Goal: Navigation & Orientation: Find specific page/section

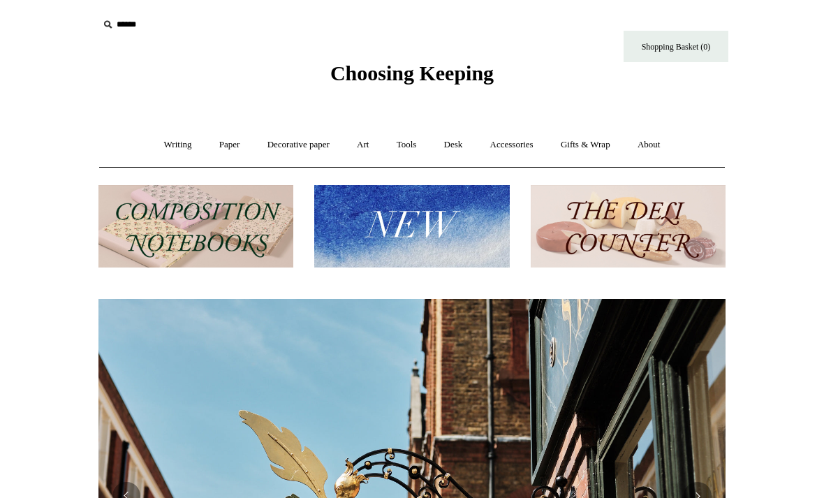
scroll to position [0, 627]
click at [178, 142] on link "Writing +" at bounding box center [178, 144] width 53 height 37
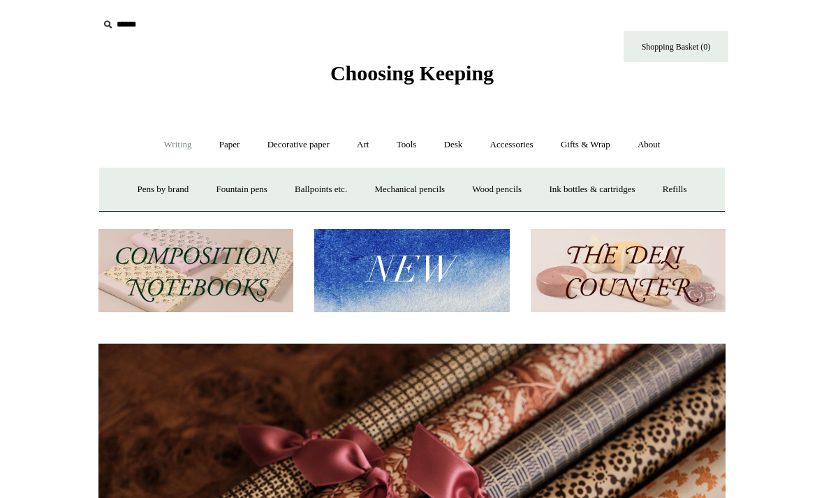
scroll to position [0, 1254]
click at [220, 146] on link "Paper +" at bounding box center [230, 144] width 46 height 37
click at [316, 189] on link "📆 Dated Diaries 📆" at bounding box center [302, 189] width 102 height 37
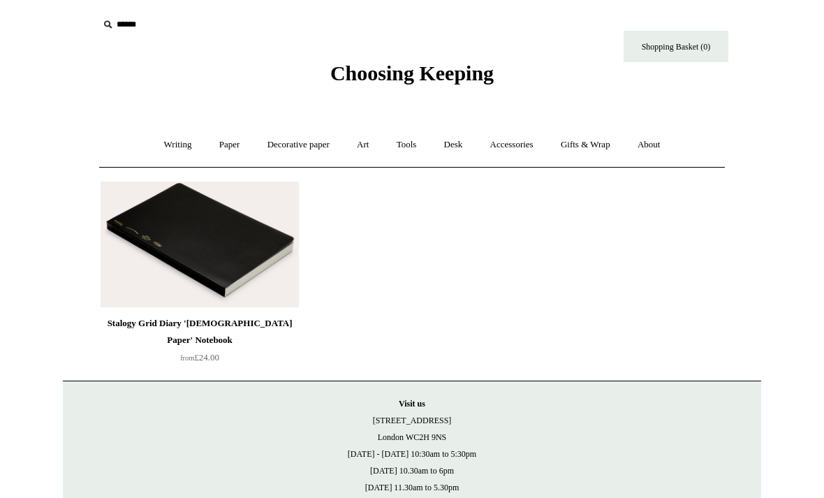
click at [235, 142] on link "Paper +" at bounding box center [230, 144] width 46 height 37
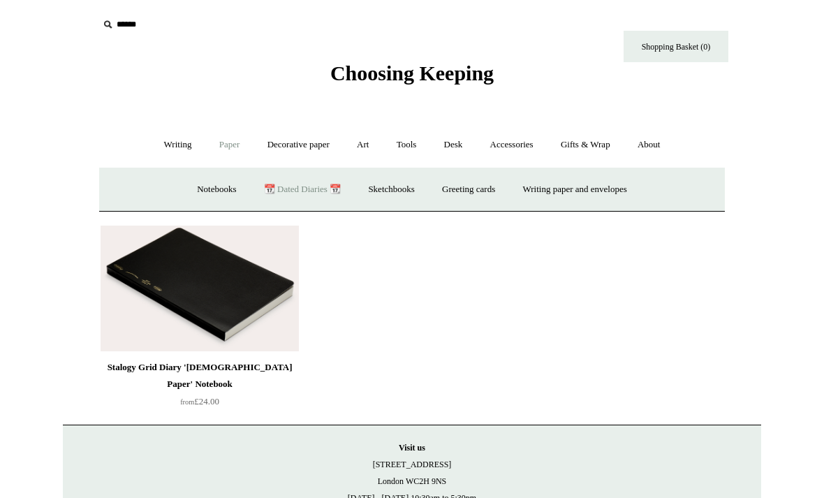
click at [215, 190] on link "Notebooks +" at bounding box center [216, 189] width 64 height 37
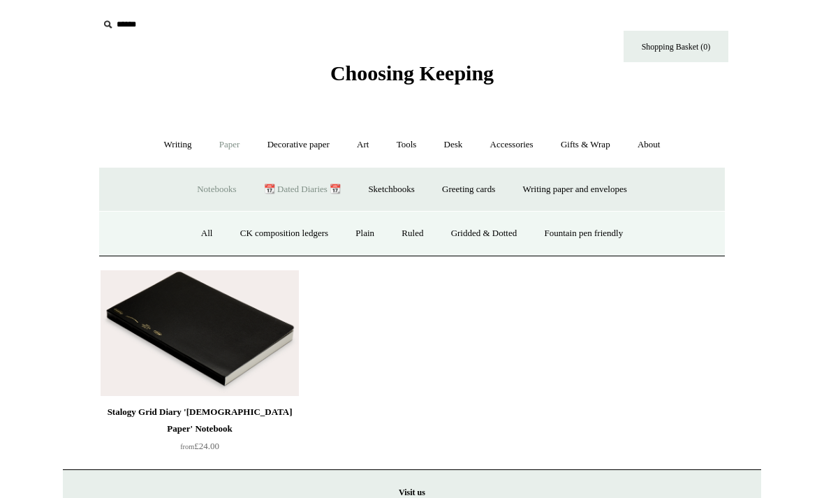
click at [200, 230] on link "All" at bounding box center [207, 233] width 37 height 37
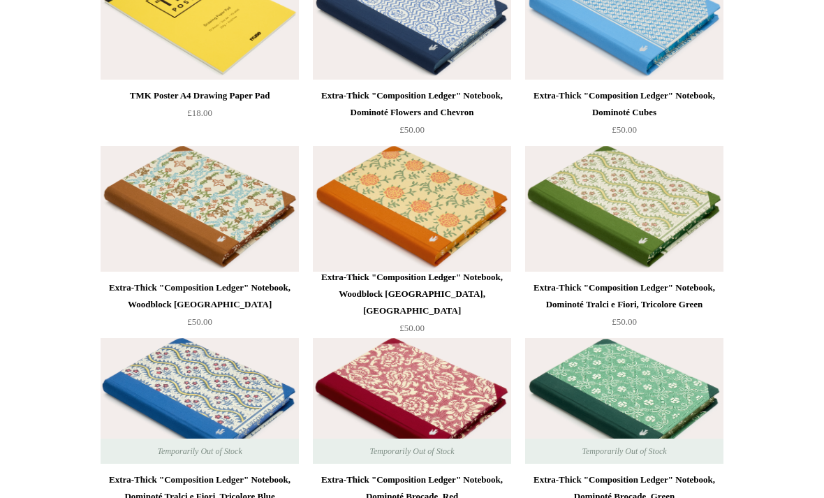
scroll to position [8671, 0]
